Goal: Task Accomplishment & Management: Use online tool/utility

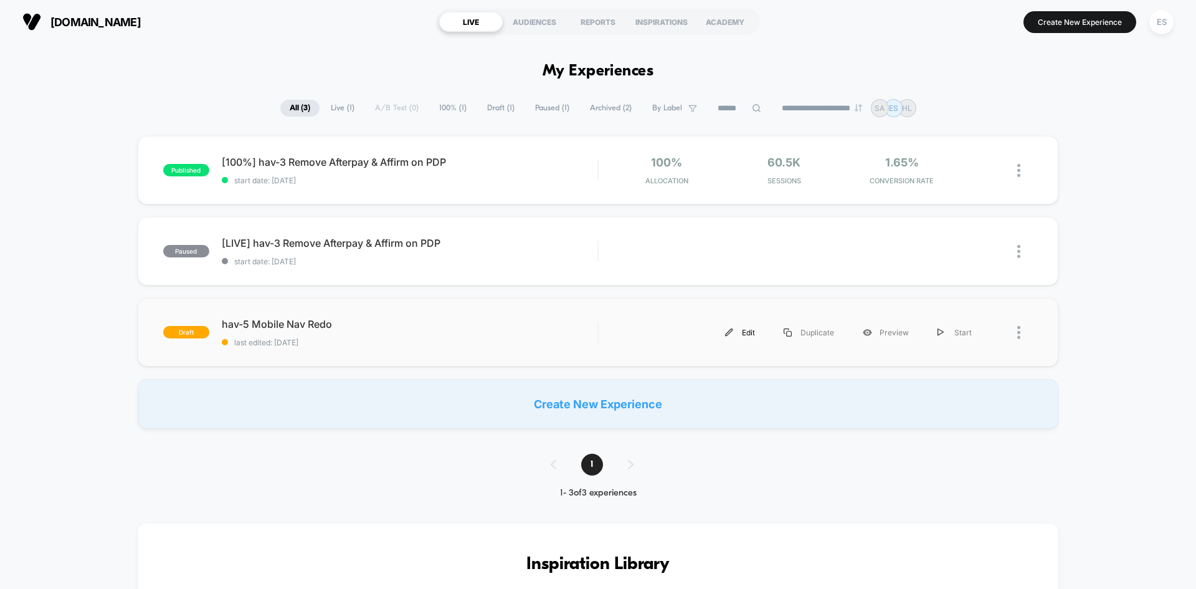
click at [733, 330] on img at bounding box center [729, 332] width 8 height 8
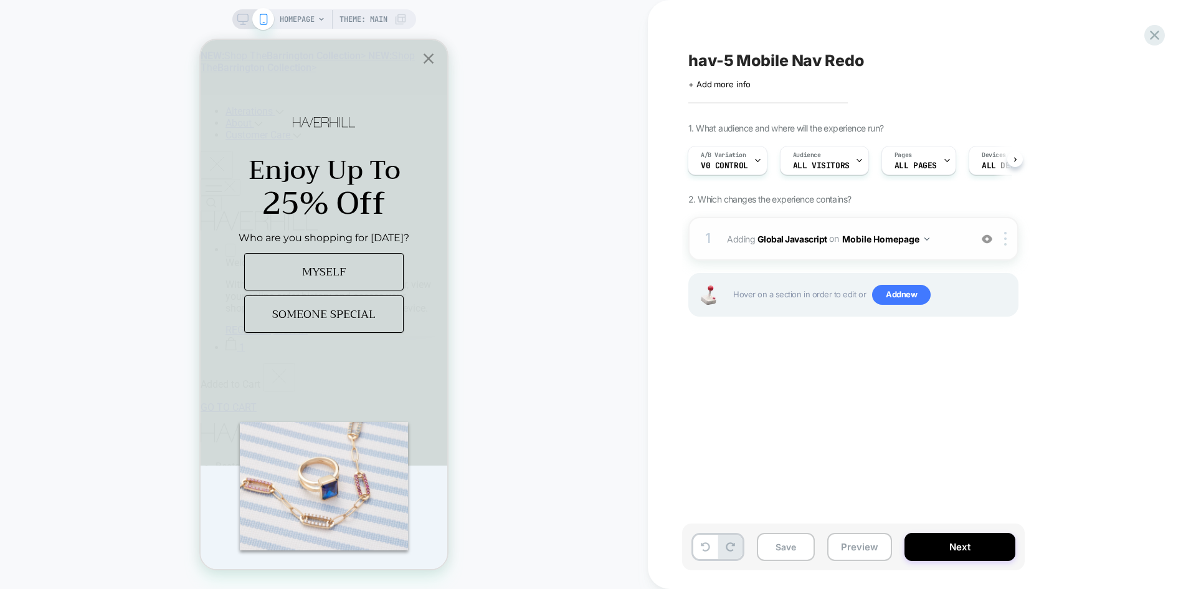
click at [785, 247] on span "Adding Global Javascript on Mobile Homepage" at bounding box center [845, 239] width 237 height 18
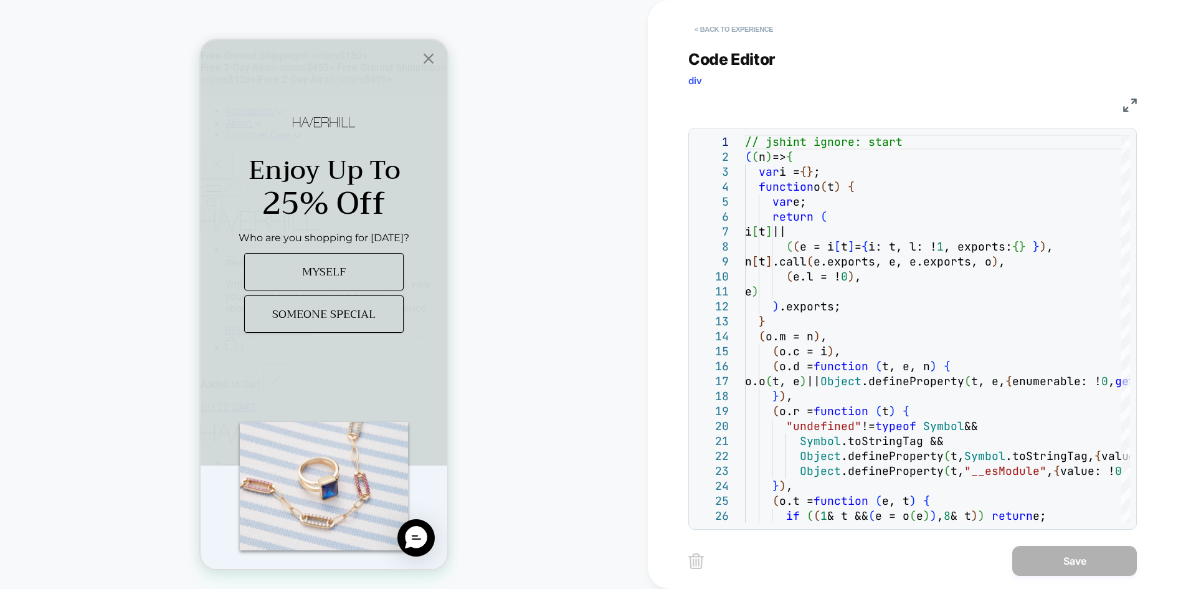
click at [702, 35] on button "< Back to experience" at bounding box center [734, 29] width 91 height 20
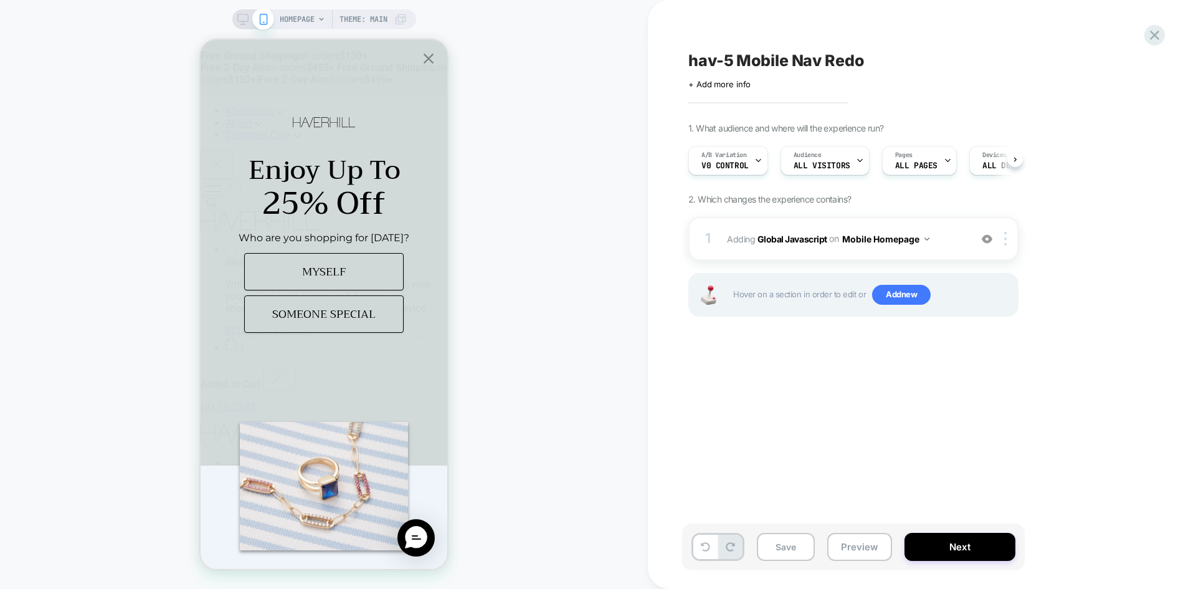
scroll to position [0, 1]
click at [941, 549] on button "Next" at bounding box center [960, 547] width 111 height 28
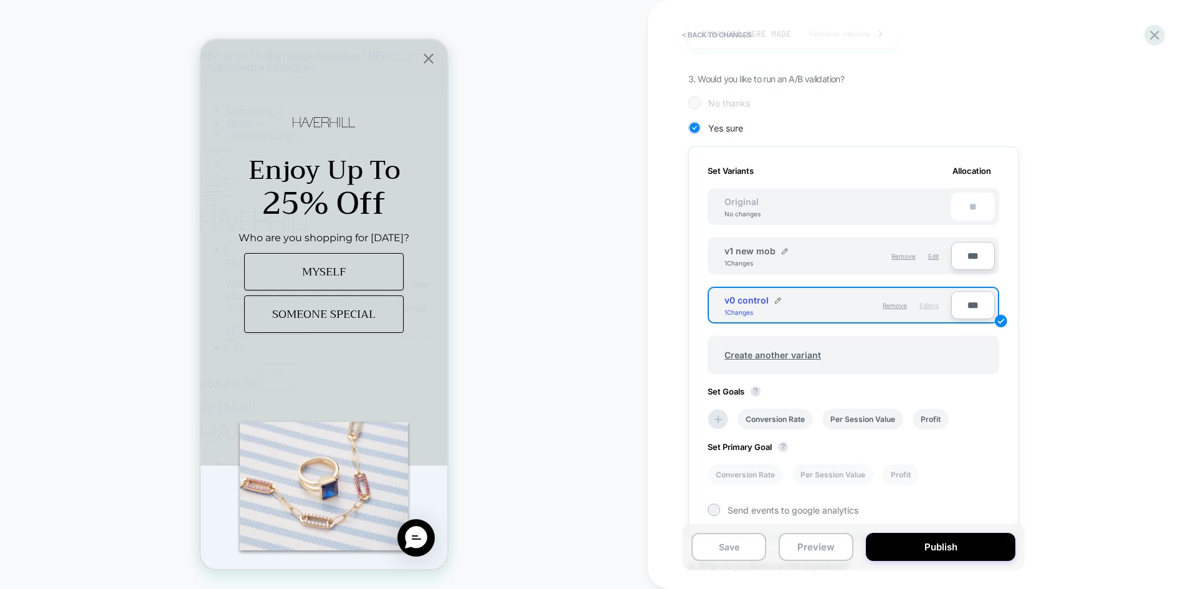
scroll to position [249, 0]
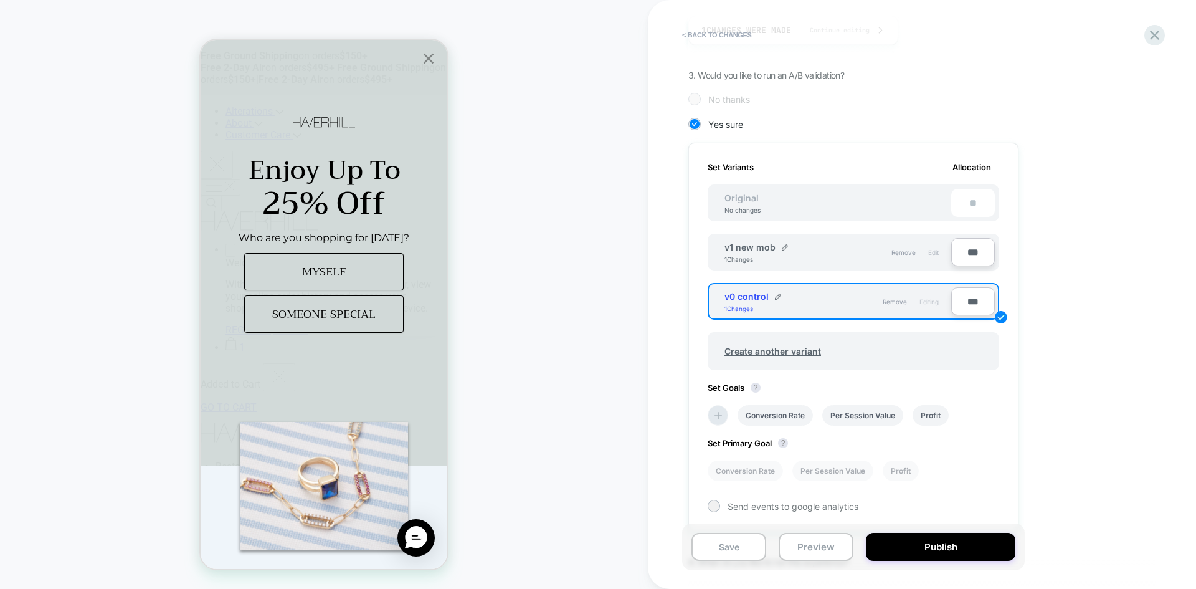
click at [935, 257] on div "Edit" at bounding box center [933, 252] width 11 height 21
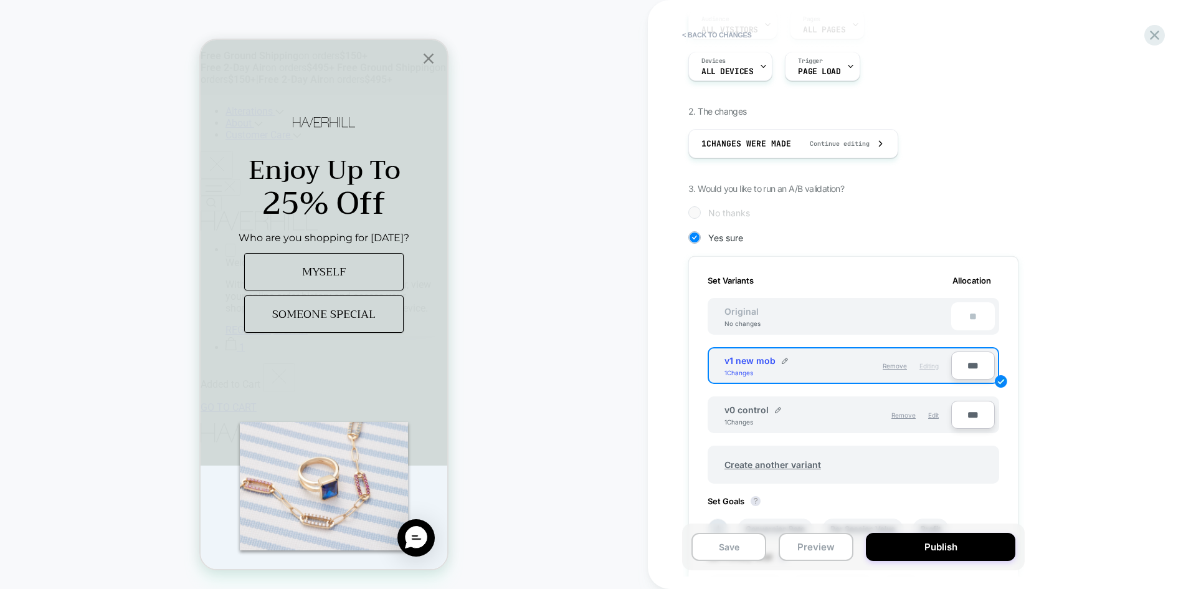
scroll to position [0, 0]
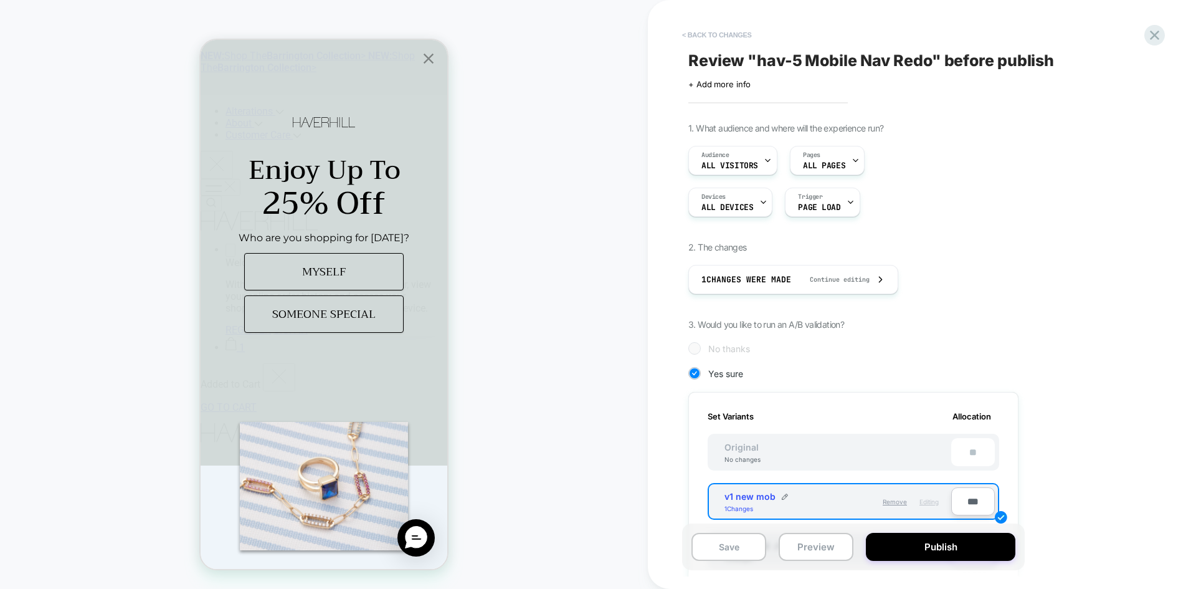
click at [710, 35] on button "< Back to changes" at bounding box center [717, 35] width 82 height 20
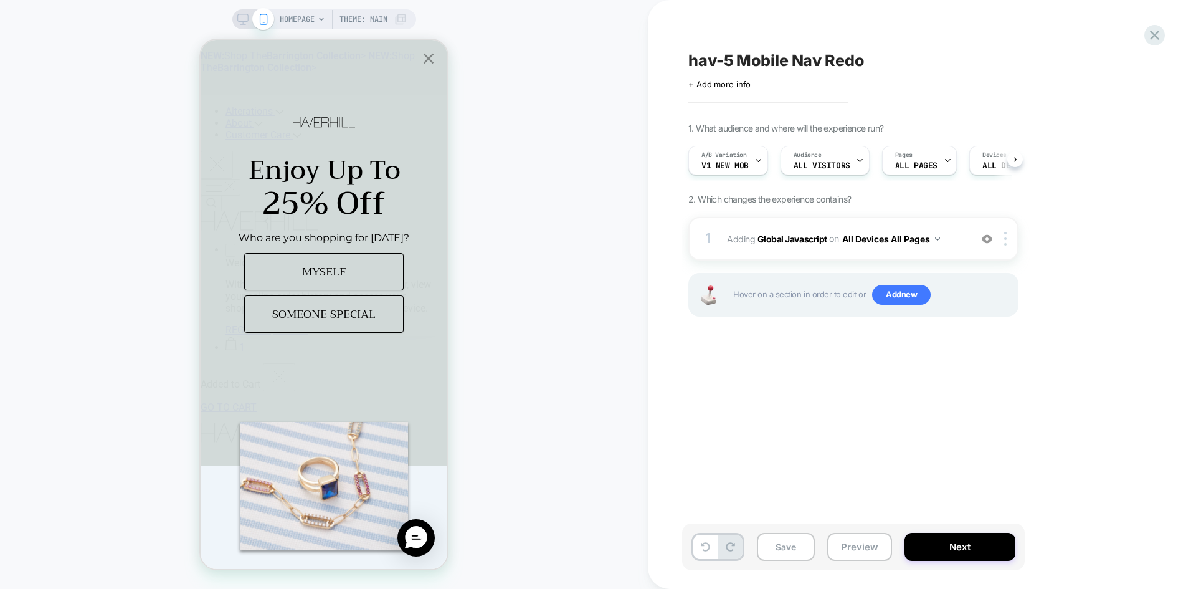
scroll to position [0, 1]
click at [792, 239] on b "Global Javascript" at bounding box center [793, 238] width 70 height 11
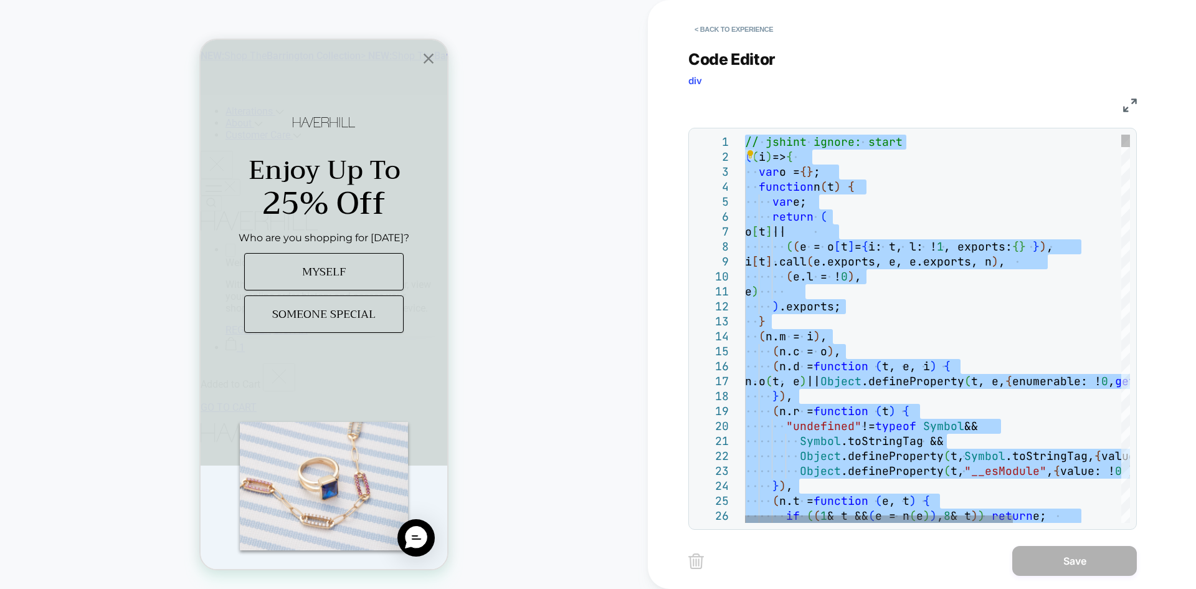
type textarea "**********"
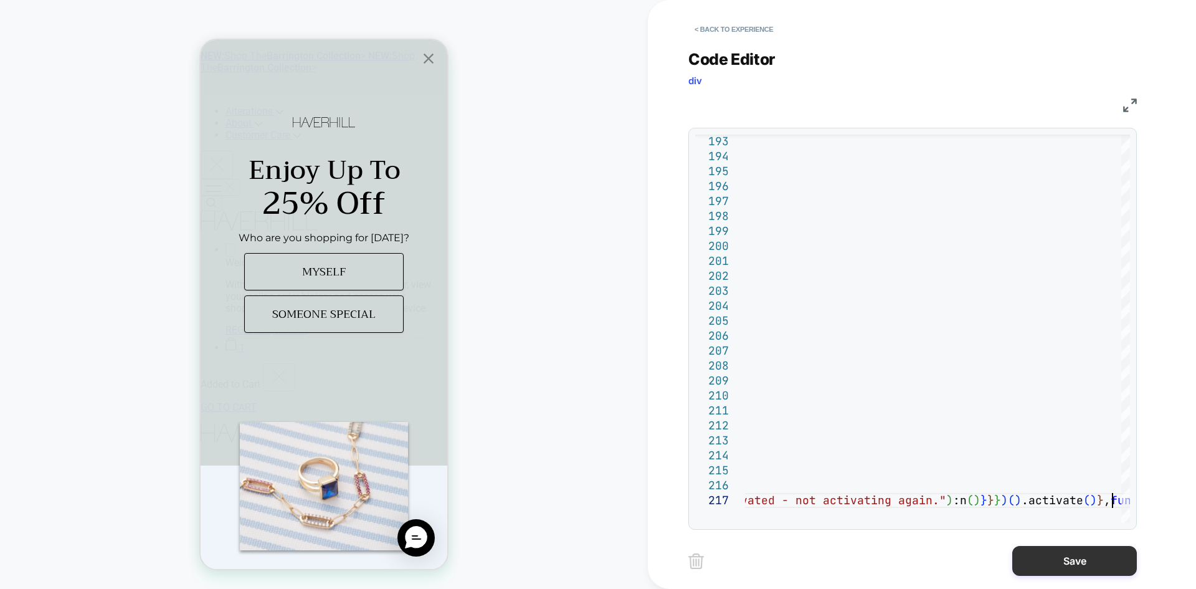
click at [1061, 566] on button "Save" at bounding box center [1075, 561] width 125 height 30
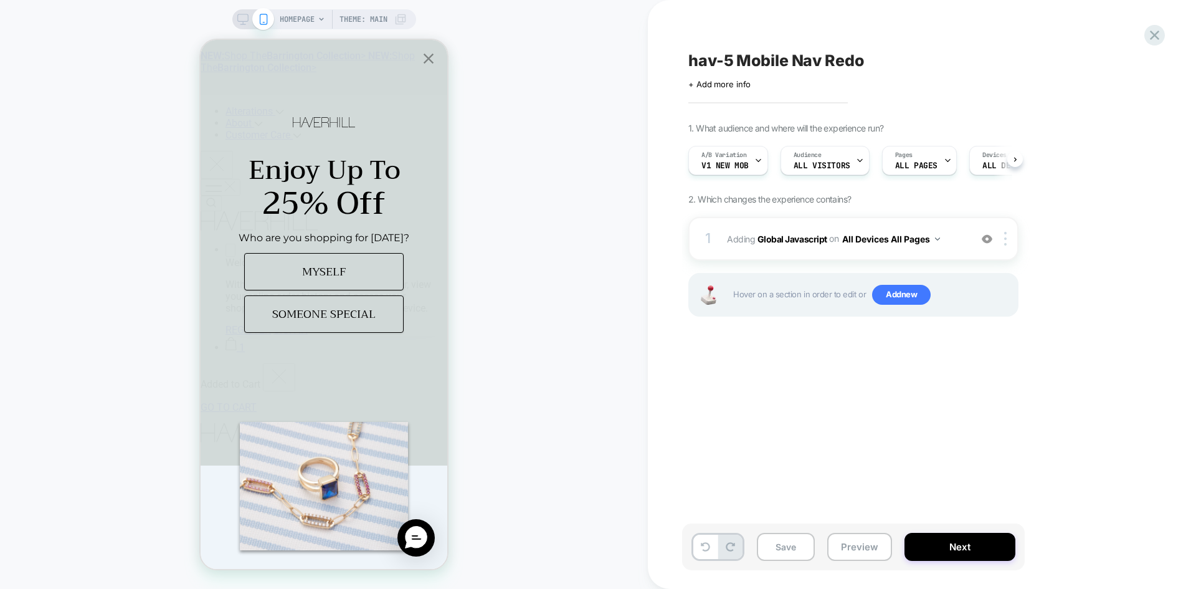
scroll to position [0, 1]
click at [785, 550] on button "Save" at bounding box center [786, 547] width 58 height 28
click at [875, 543] on button "Preview" at bounding box center [859, 547] width 65 height 28
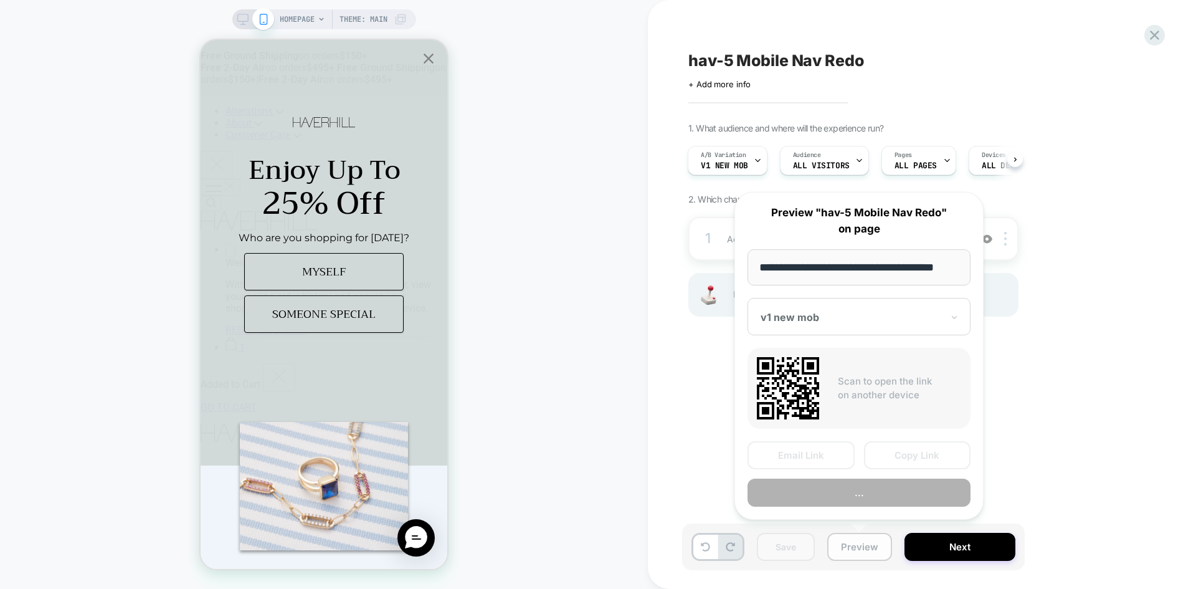
scroll to position [0, 7]
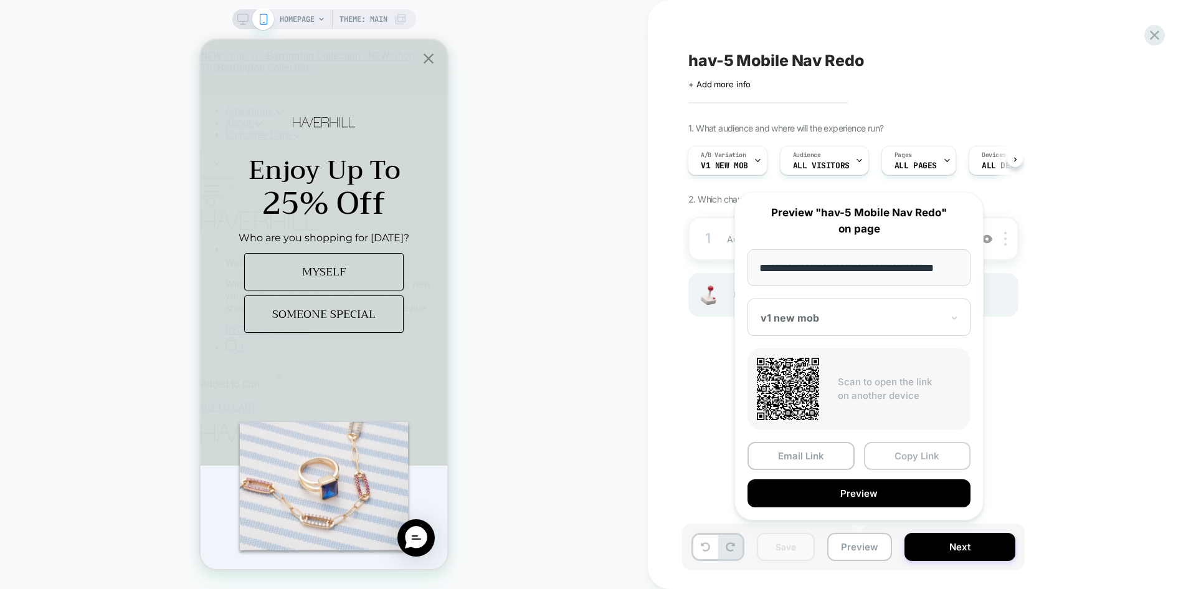
click at [923, 449] on button "Copy Link" at bounding box center [917, 456] width 107 height 28
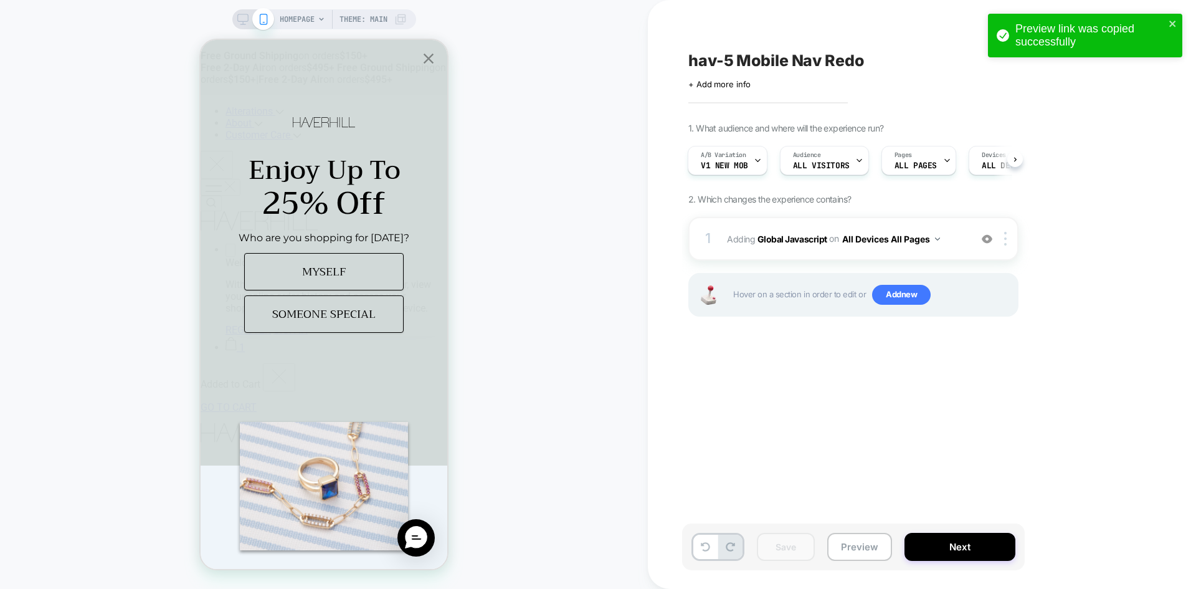
click at [879, 571] on div "Save Preview Next" at bounding box center [922, 552] width 467 height 59
click at [870, 547] on button "Preview" at bounding box center [859, 547] width 65 height 28
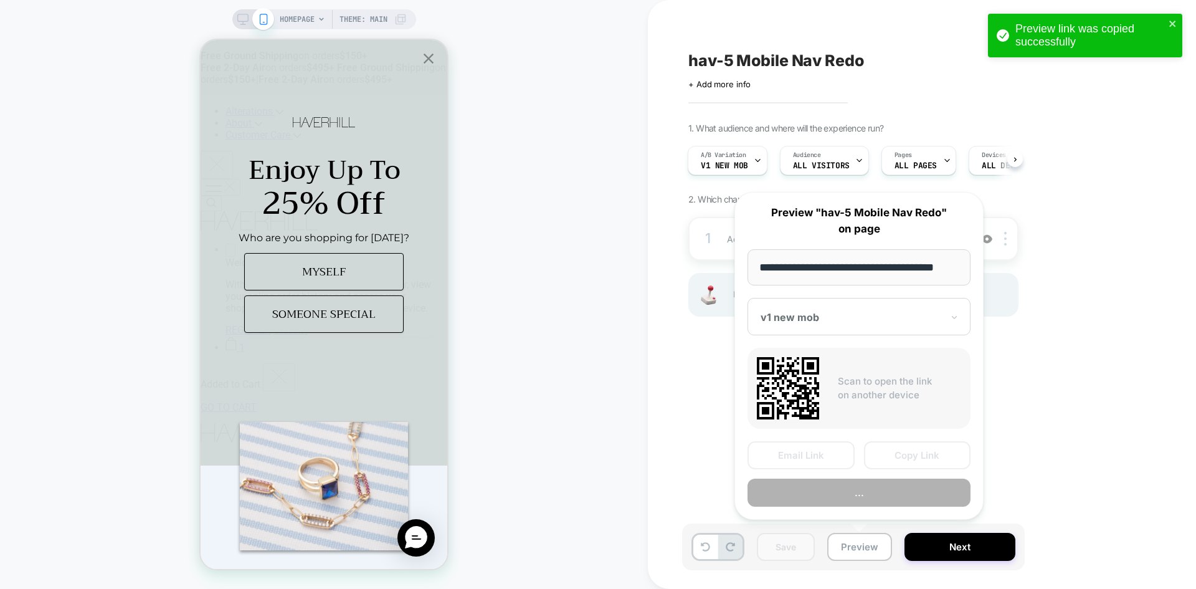
scroll to position [0, 7]
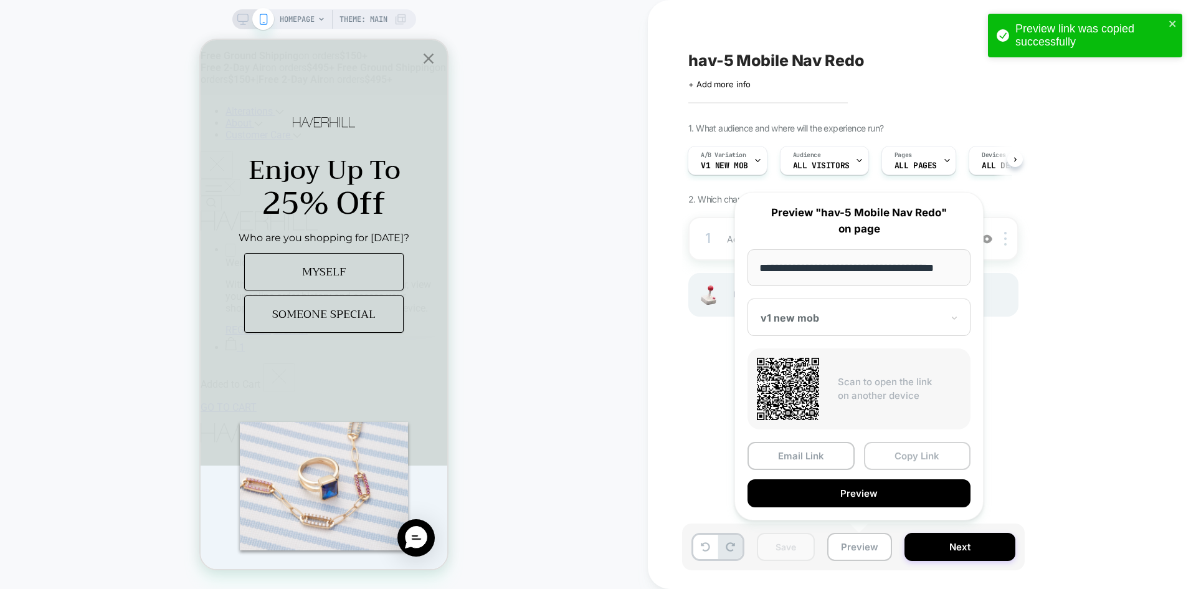
click at [920, 449] on button "Copy Link" at bounding box center [917, 456] width 107 height 28
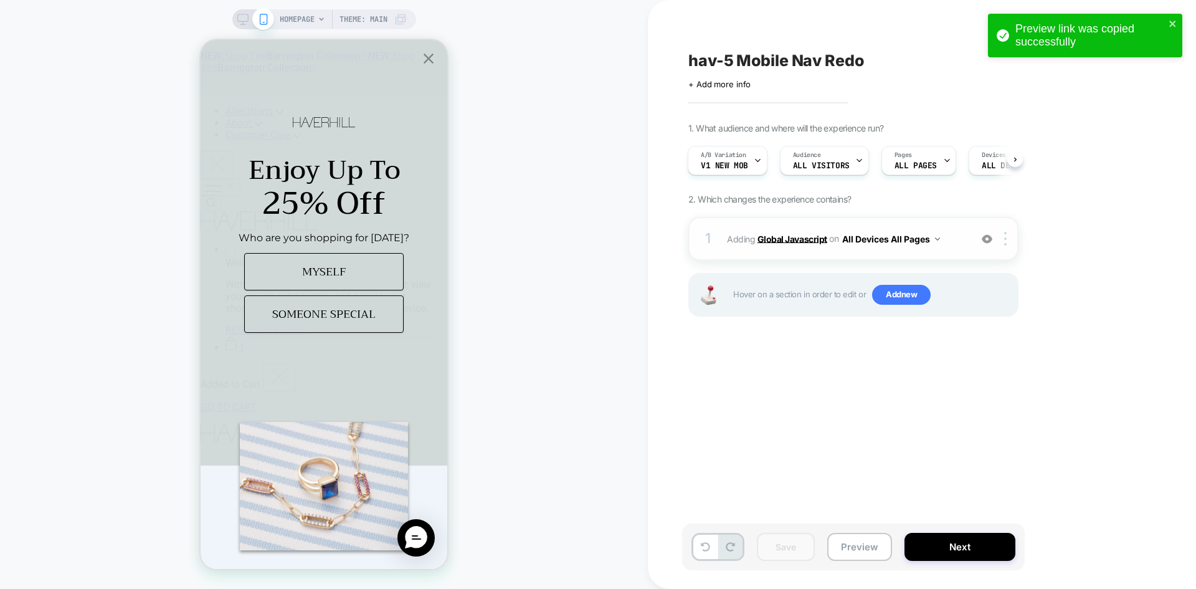
click at [809, 242] on b "Global Javascript" at bounding box center [793, 238] width 70 height 11
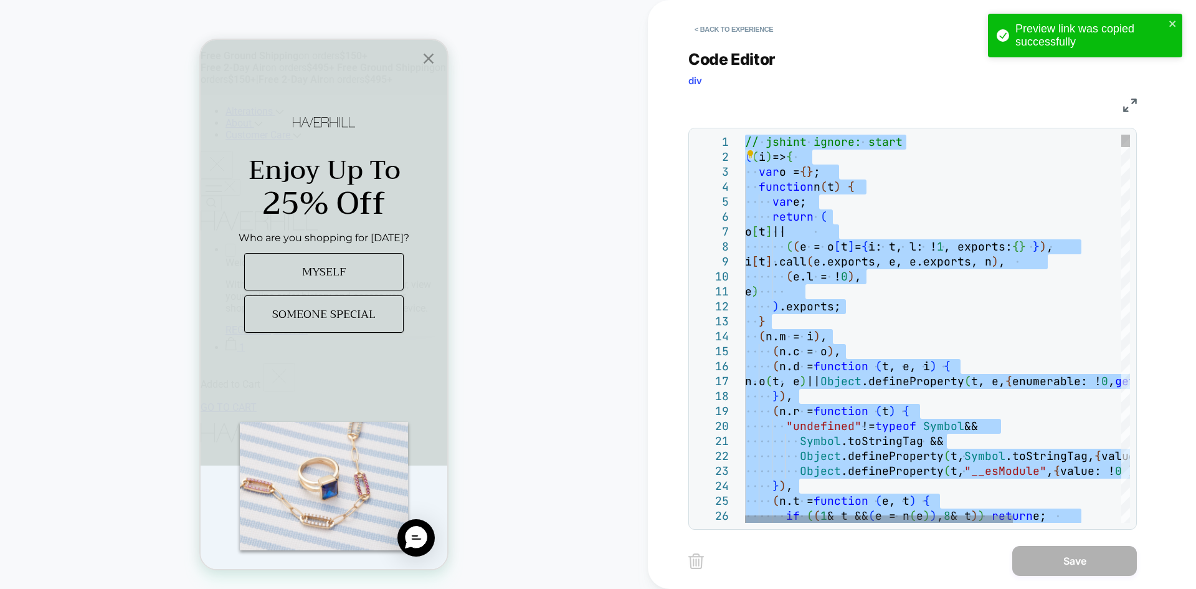
type textarea "**********"
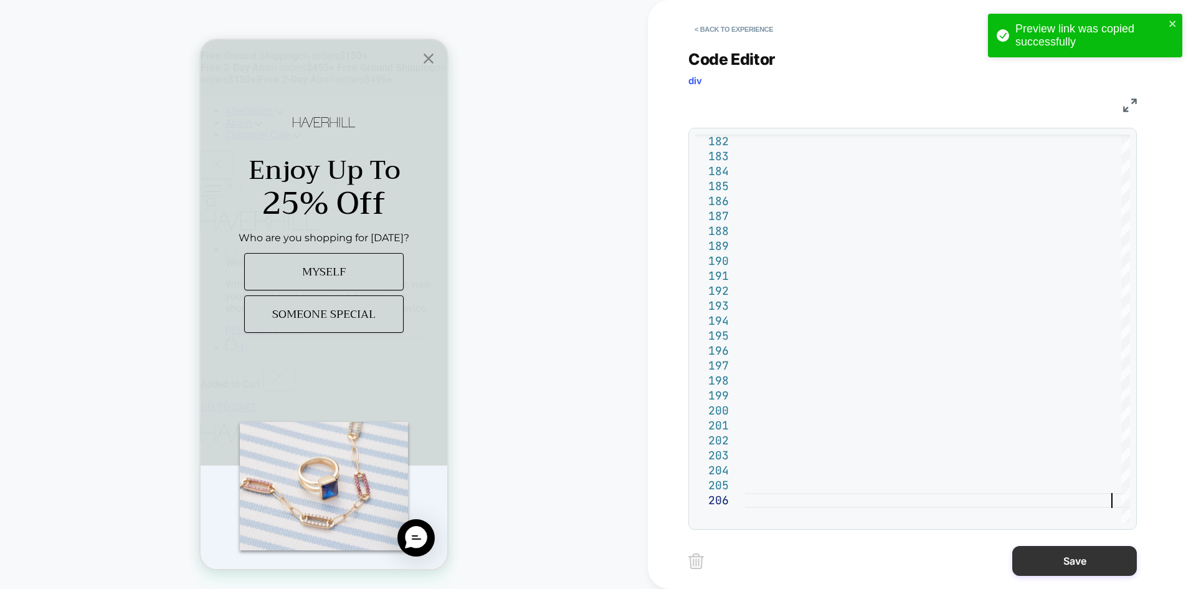
click at [1051, 567] on button "Save" at bounding box center [1075, 561] width 125 height 30
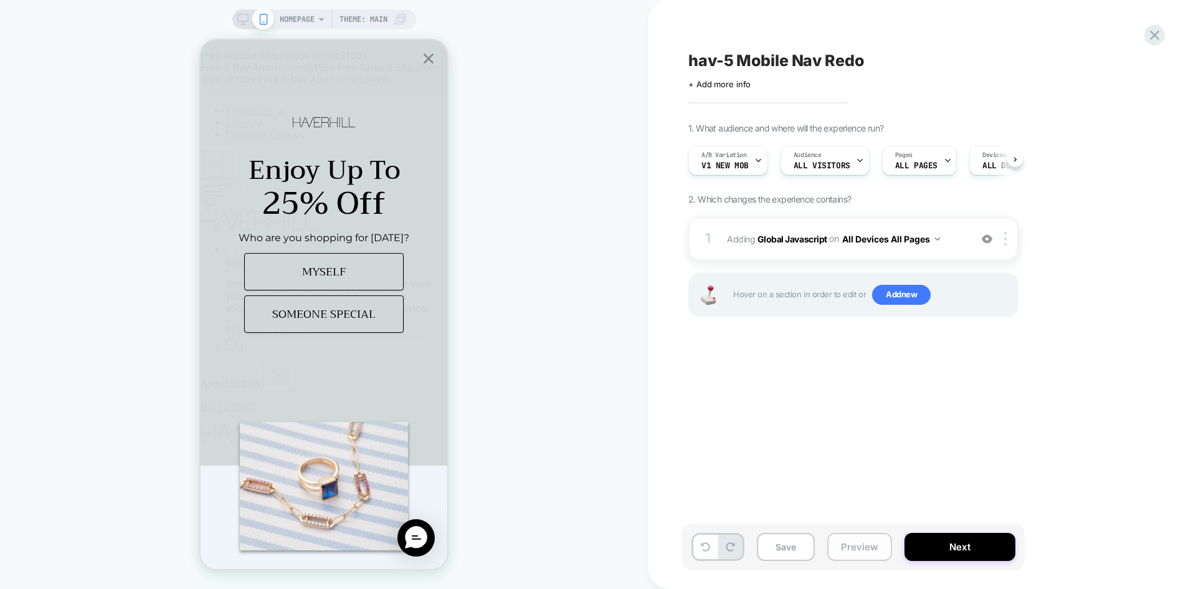
scroll to position [0, 1]
click at [770, 550] on button "Save" at bounding box center [786, 547] width 58 height 28
click at [857, 543] on button "Preview" at bounding box center [859, 547] width 65 height 28
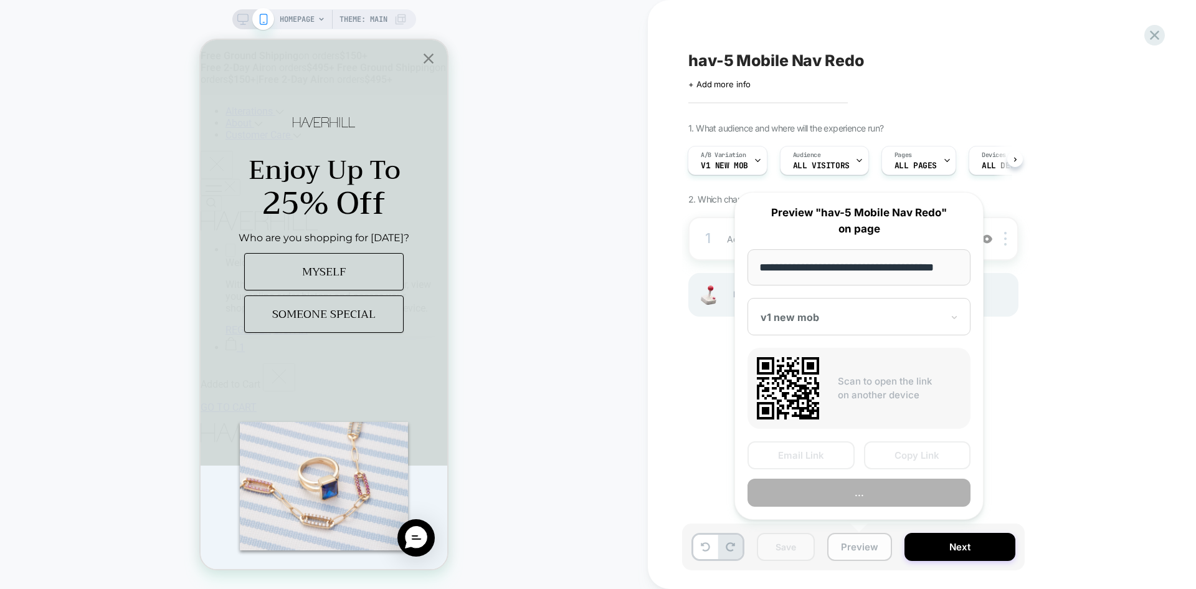
scroll to position [0, 7]
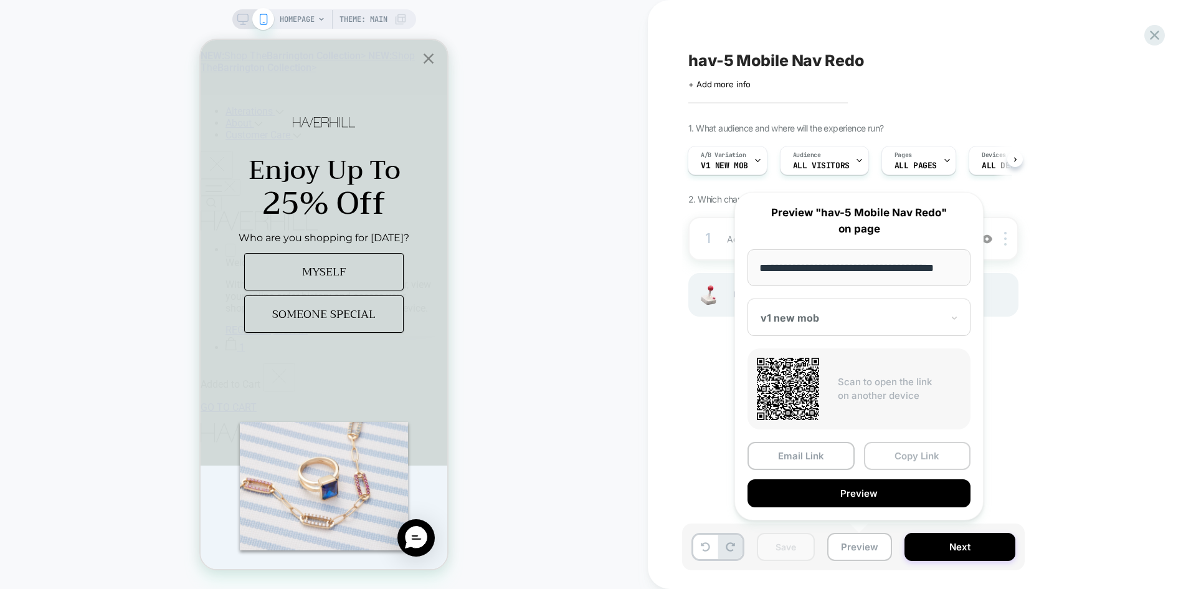
click at [927, 462] on button "Copy Link" at bounding box center [917, 456] width 107 height 28
